Goal: Task Accomplishment & Management: Manage account settings

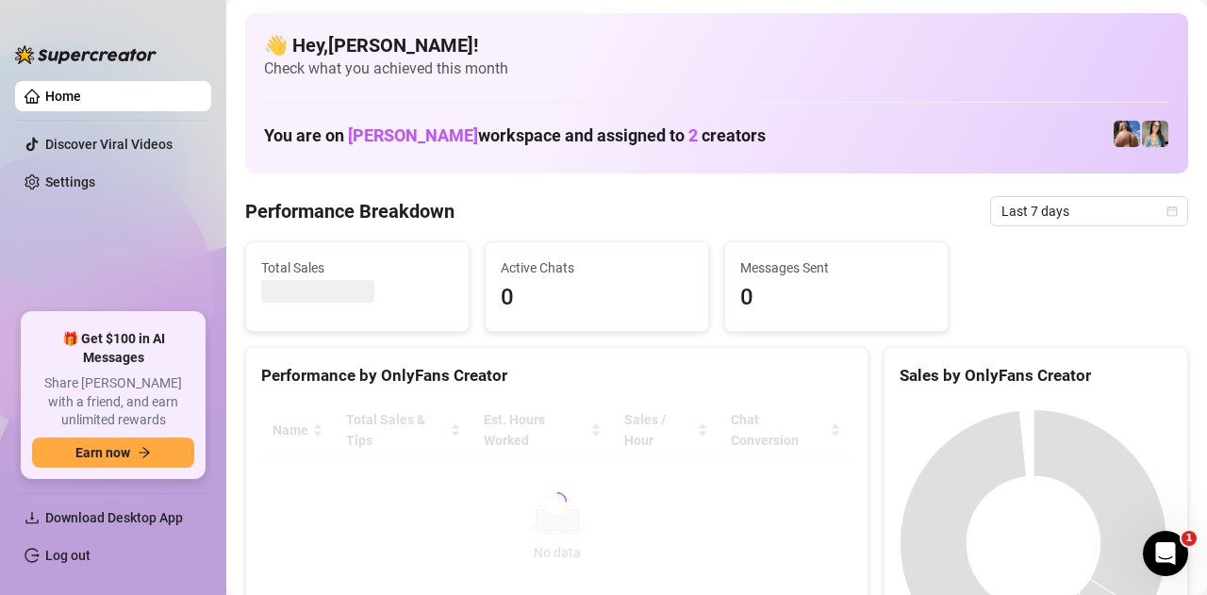
click at [91, 551] on link "Log out" at bounding box center [67, 555] width 45 height 15
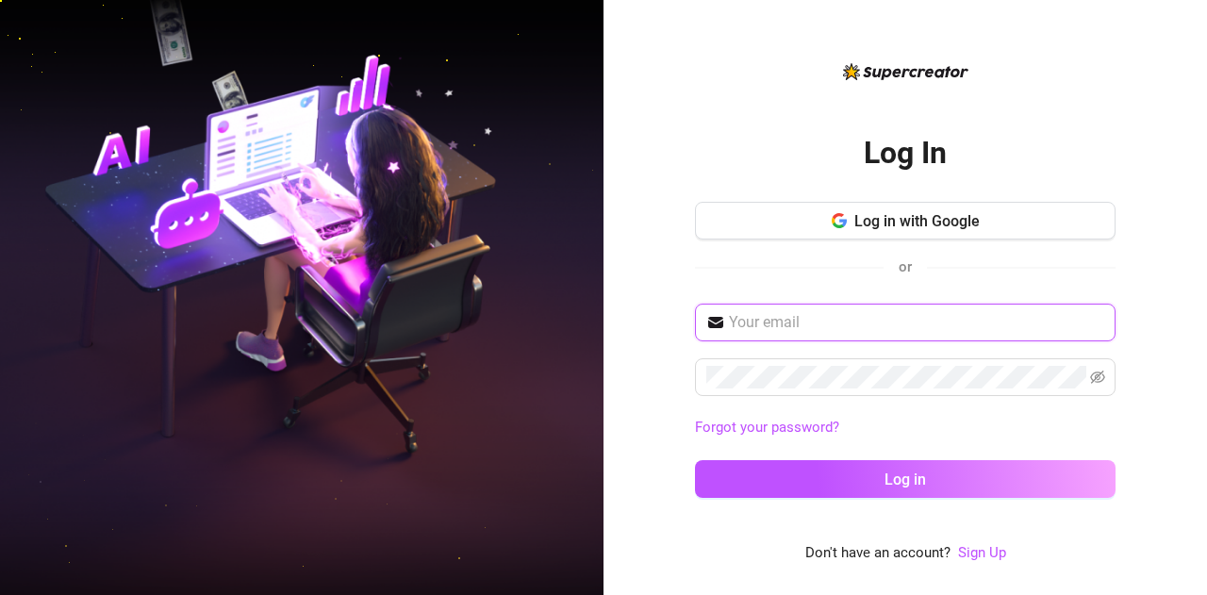
click at [934, 320] on input "text" at bounding box center [916, 322] width 375 height 23
type input "[EMAIL_ADDRESS][DOMAIN_NAME]"
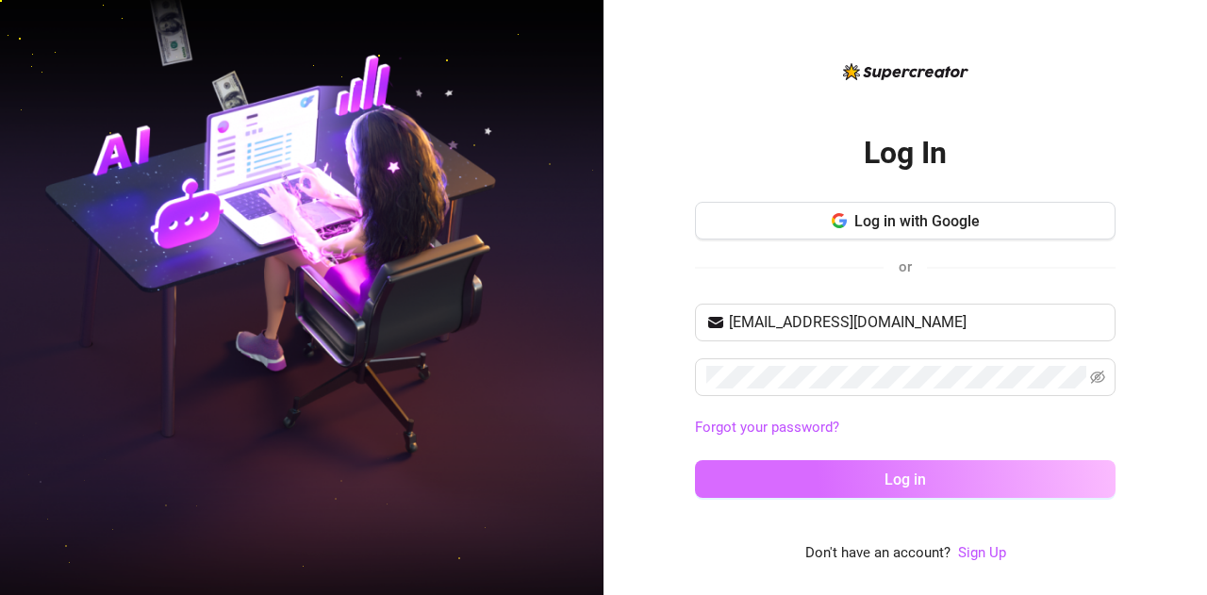
click at [811, 488] on button "Log in" at bounding box center [905, 479] width 421 height 38
